Goal: Task Accomplishment & Management: Manage account settings

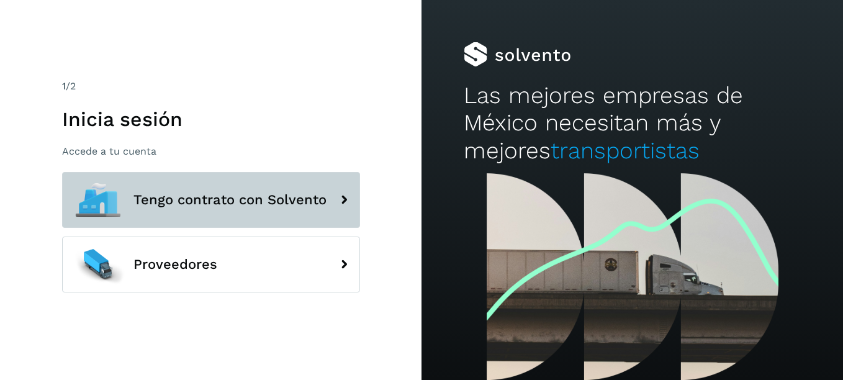
click at [274, 211] on button "Tengo contrato con Solvento" at bounding box center [211, 200] width 298 height 56
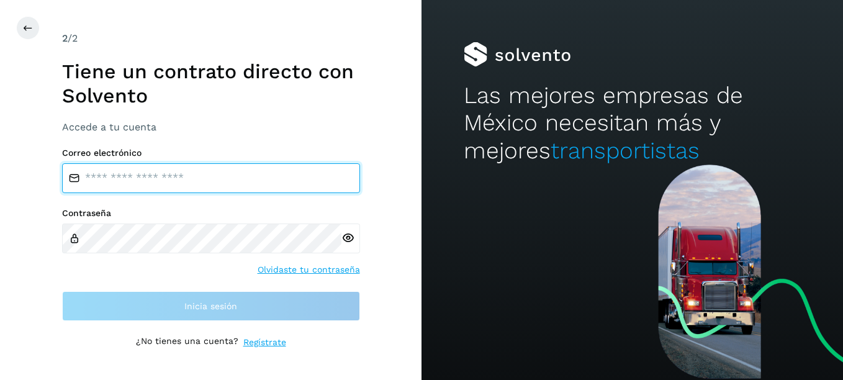
click at [209, 165] on input "email" at bounding box center [211, 178] width 298 height 30
type input "**********"
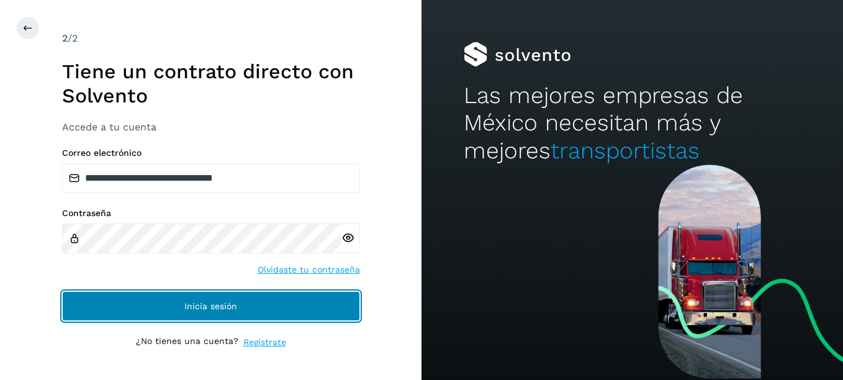
click at [215, 298] on button "Inicia sesión" at bounding box center [211, 306] width 298 height 30
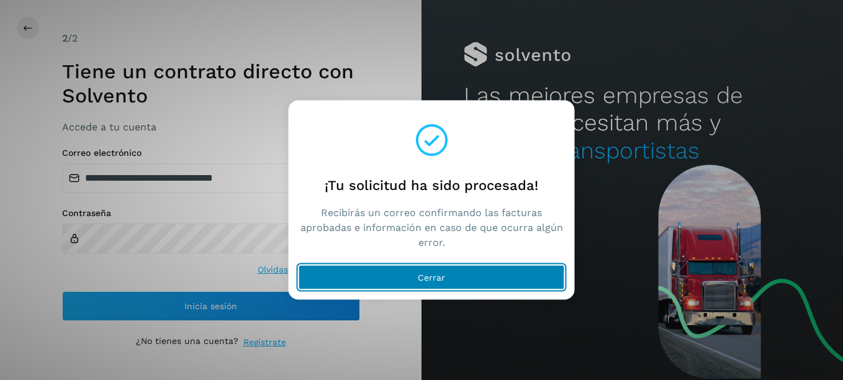
click at [400, 274] on button "Cerrar" at bounding box center [431, 277] width 266 height 25
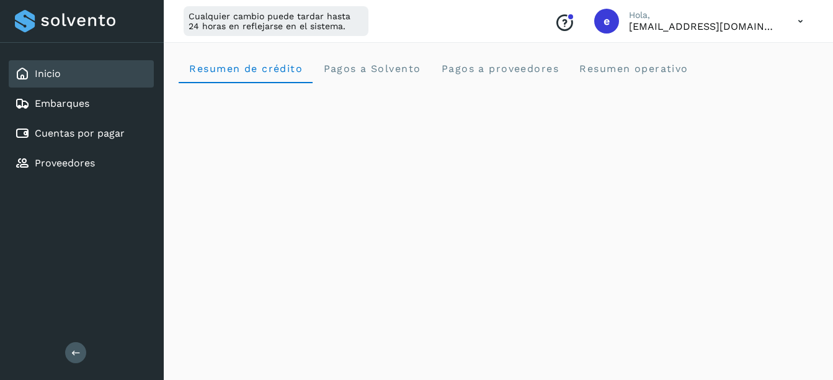
click at [802, 21] on icon at bounding box center [800, 21] width 25 height 25
click at [724, 79] on div "Cerrar sesión" at bounding box center [739, 80] width 148 height 24
